Goal: Find specific page/section: Find specific page/section

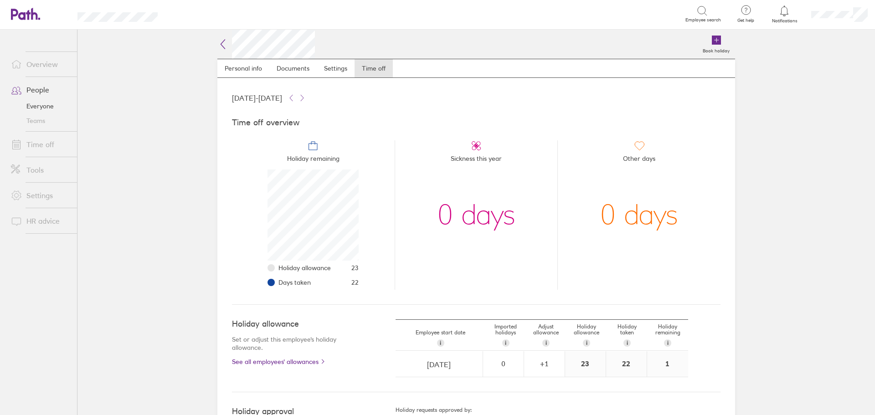
scroll to position [91, 91]
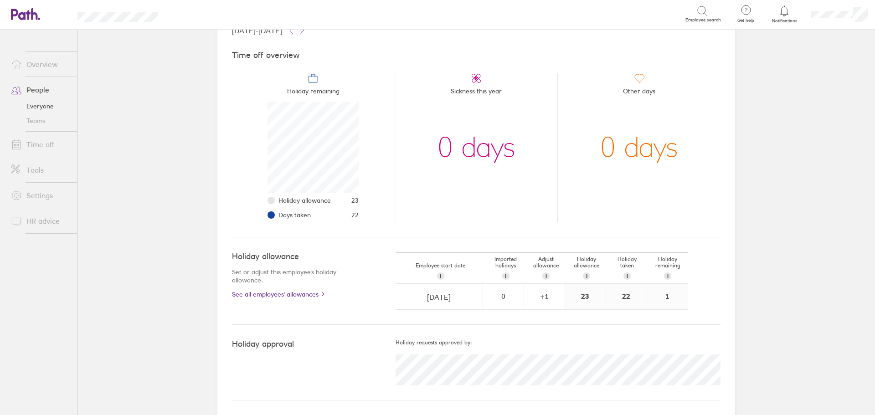
click at [39, 89] on link "People" at bounding box center [40, 90] width 73 height 18
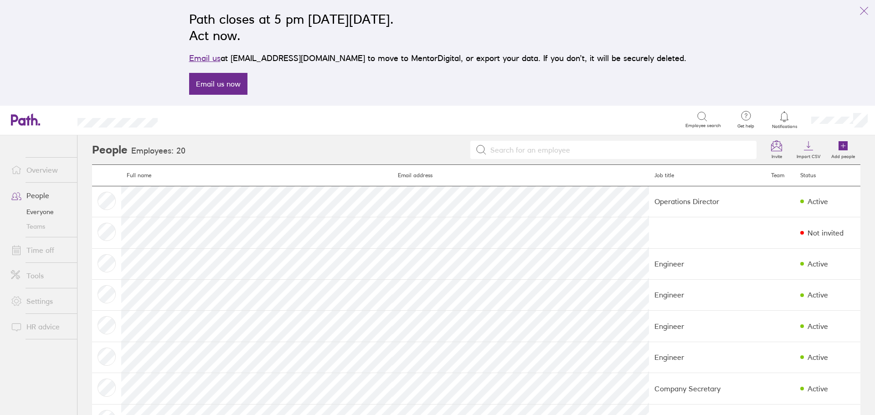
click at [32, 246] on link "Time off" at bounding box center [40, 250] width 73 height 18
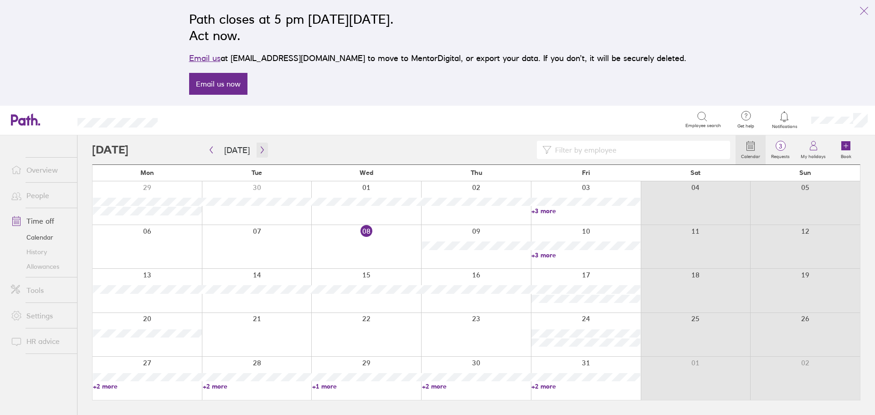
click at [259, 149] on icon "button" at bounding box center [262, 149] width 7 height 7
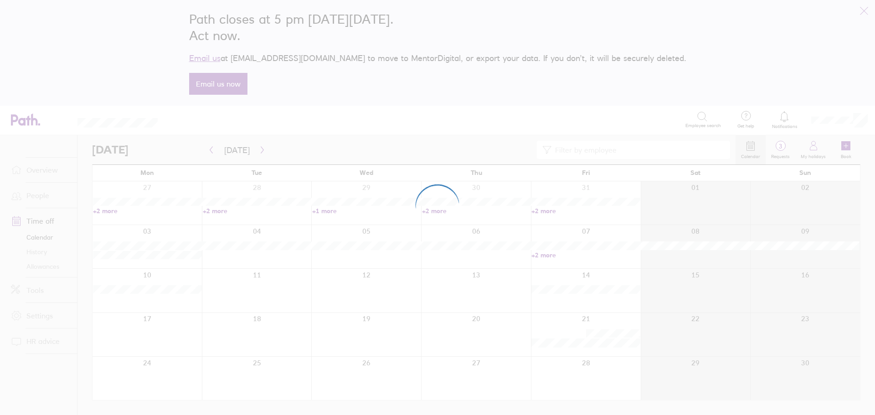
click at [259, 149] on div at bounding box center [437, 207] width 875 height 415
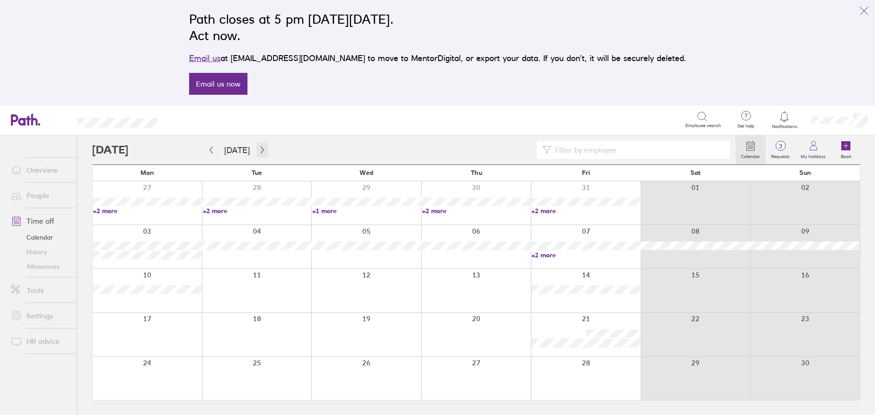
click at [259, 149] on icon "button" at bounding box center [262, 149] width 7 height 7
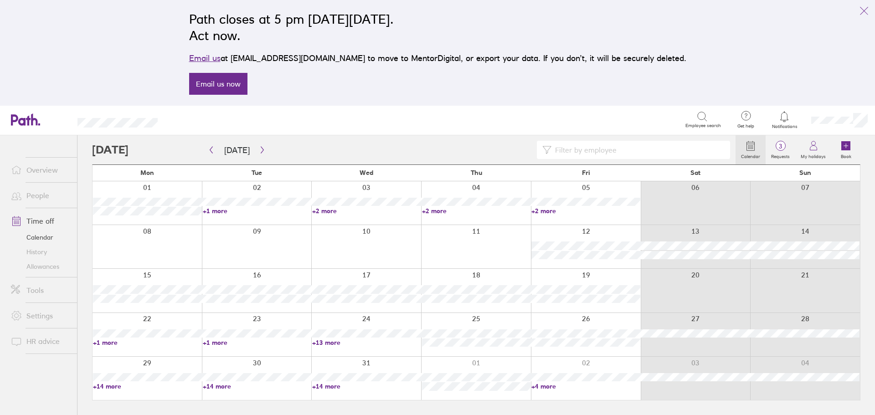
click at [324, 211] on link "+2 more" at bounding box center [366, 211] width 109 height 8
click at [639, 150] on input at bounding box center [637, 149] width 173 height 17
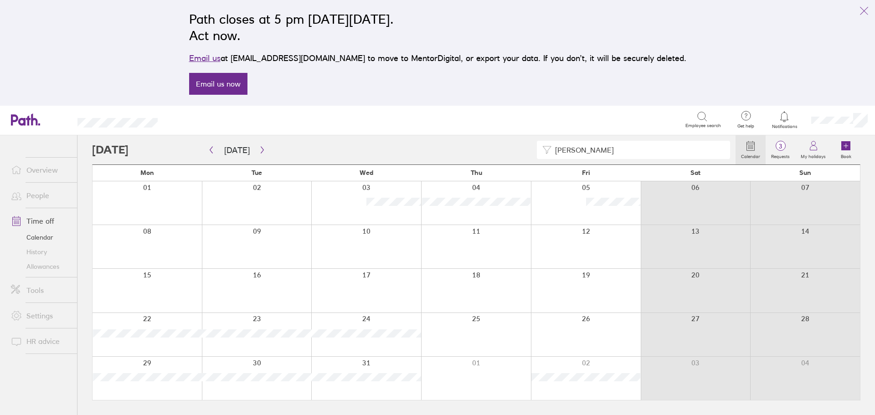
type input "[PERSON_NAME]"
